Goal: Check status

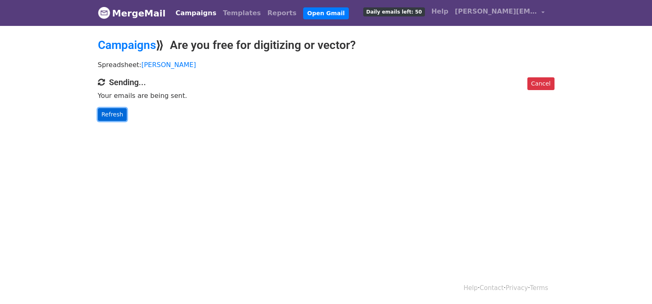
click at [107, 111] on link "Refresh" at bounding box center [112, 114] width 29 height 13
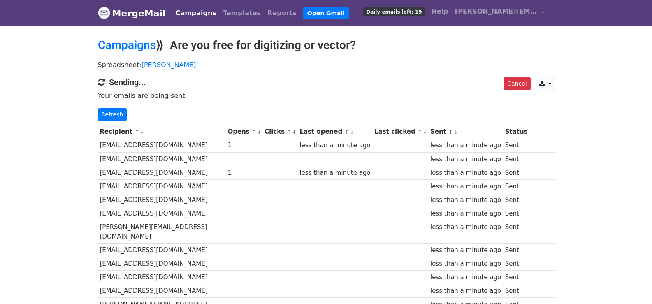
click at [116, 114] on link "Refresh" at bounding box center [112, 114] width 29 height 13
click at [105, 115] on link "Refresh" at bounding box center [112, 114] width 29 height 13
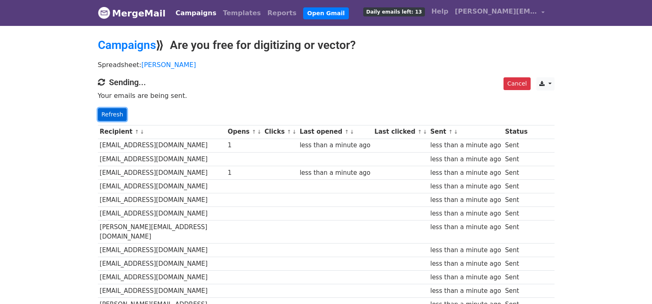
click at [105, 115] on link "Refresh" at bounding box center [112, 114] width 29 height 13
